Goal: Task Accomplishment & Management: Manage account settings

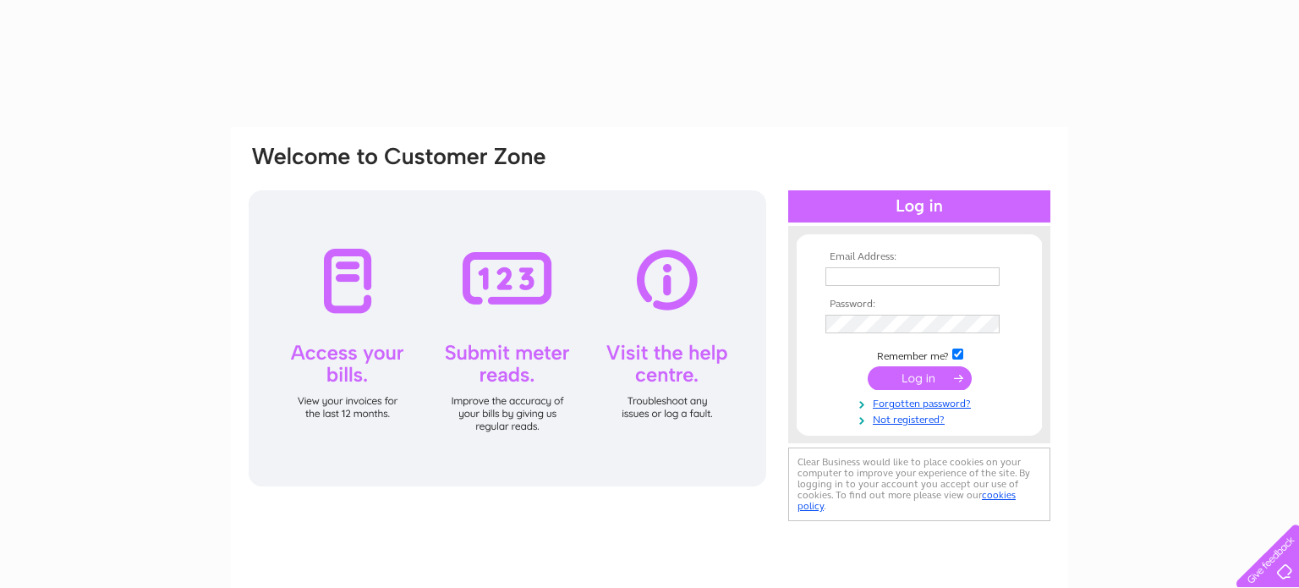
type input "[EMAIL_ADDRESS][DOMAIN_NAME]"
click at [945, 384] on input "submit" at bounding box center [920, 378] width 104 height 24
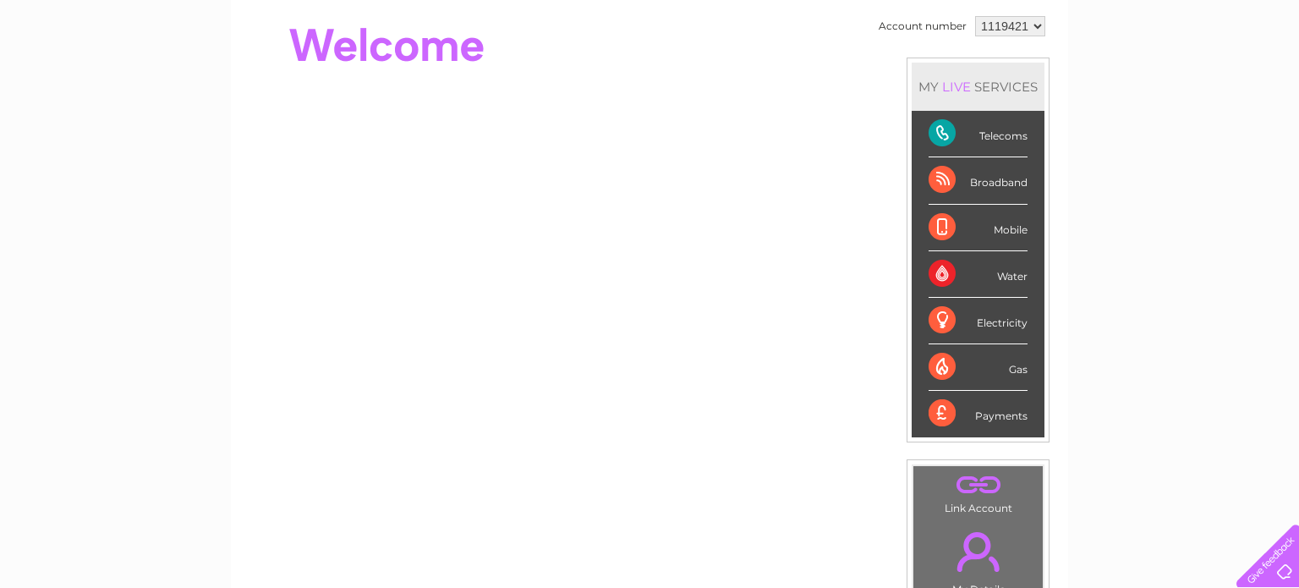
scroll to position [169, 0]
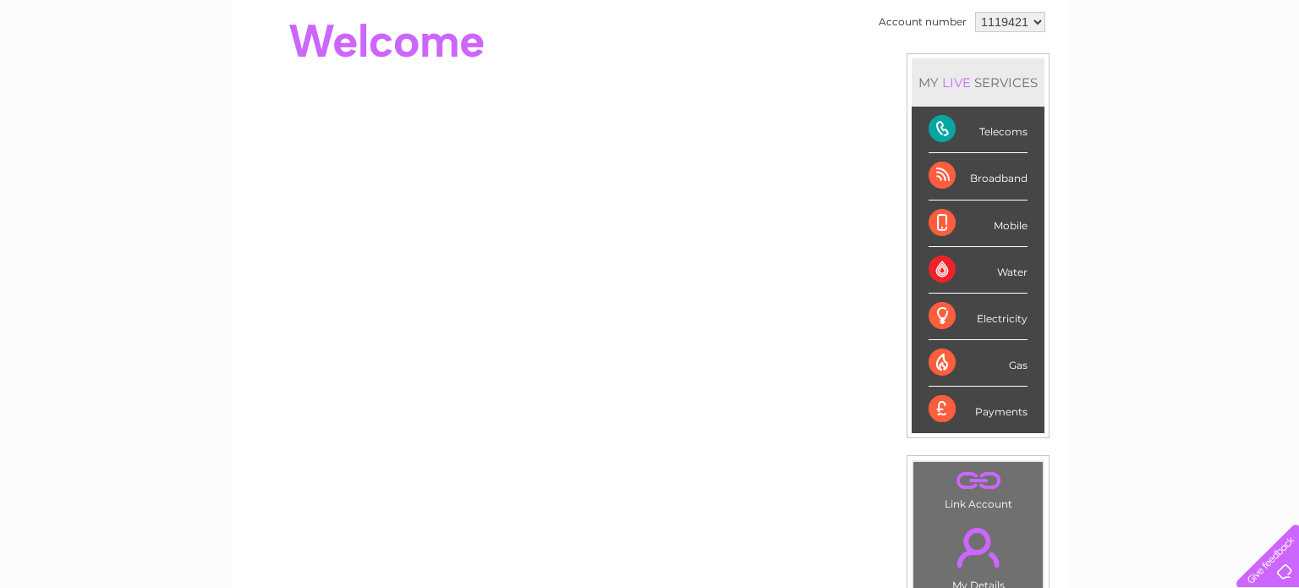
click at [993, 408] on div "Payments" at bounding box center [978, 410] width 99 height 46
click at [998, 410] on div "Payments" at bounding box center [978, 410] width 99 height 46
click at [942, 405] on div "Payments" at bounding box center [978, 410] width 99 height 46
click at [0, 0] on link "Bills and Payments" at bounding box center [0, 0] width 0 height 0
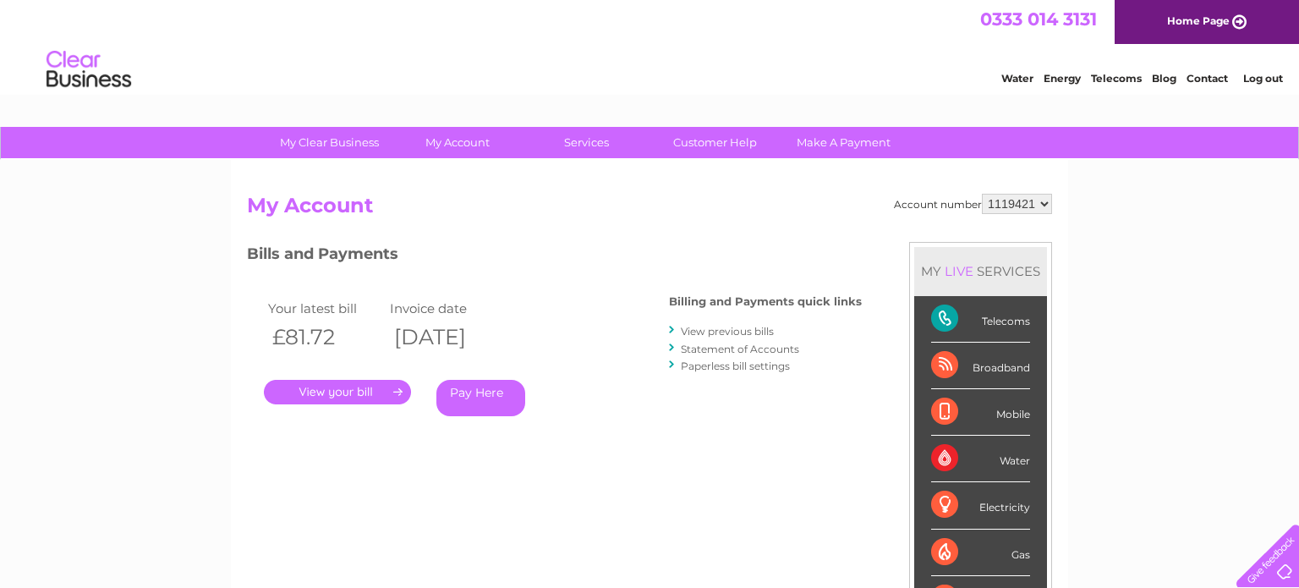
click at [348, 392] on link "." at bounding box center [337, 392] width 147 height 25
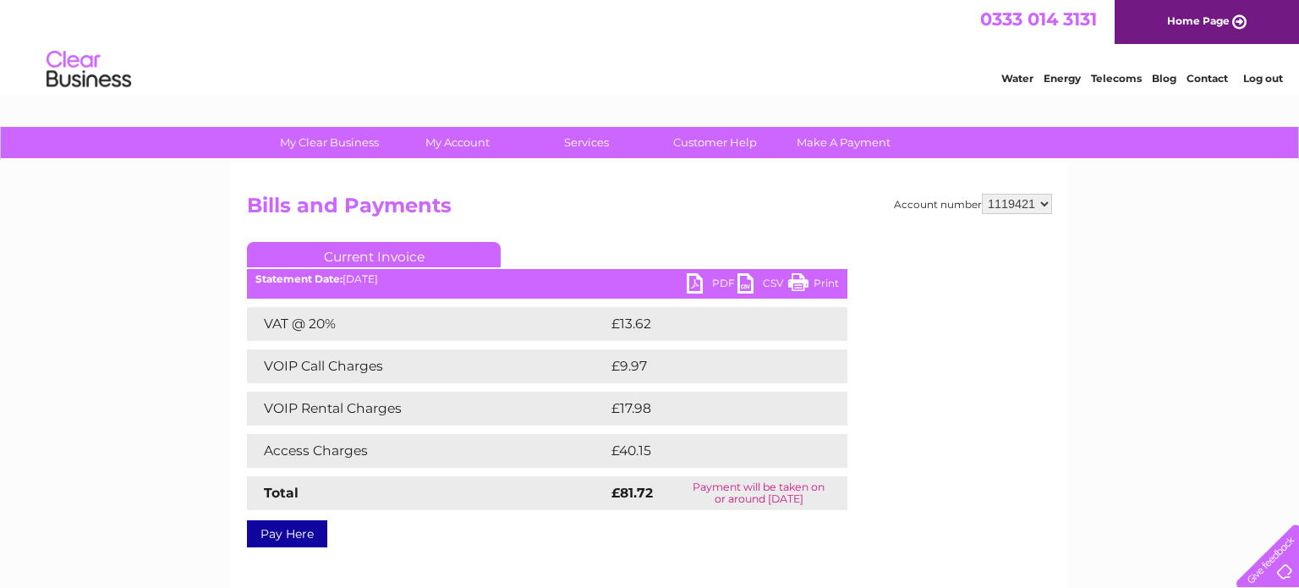
click at [700, 282] on link "PDF" at bounding box center [712, 285] width 51 height 25
click at [1183, 162] on div "My Clear Business Login Details My Details My Preferences Link Account My Accou…" at bounding box center [649, 525] width 1299 height 796
click at [698, 285] on link "PDF" at bounding box center [712, 285] width 51 height 25
